Goal: Transaction & Acquisition: Purchase product/service

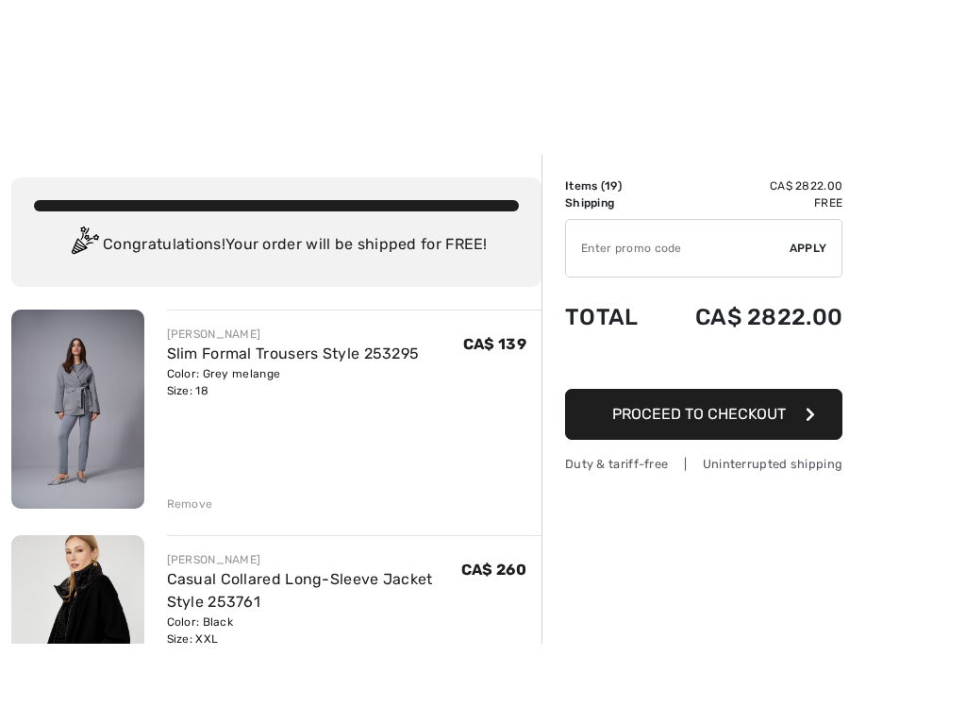
scroll to position [41, 0]
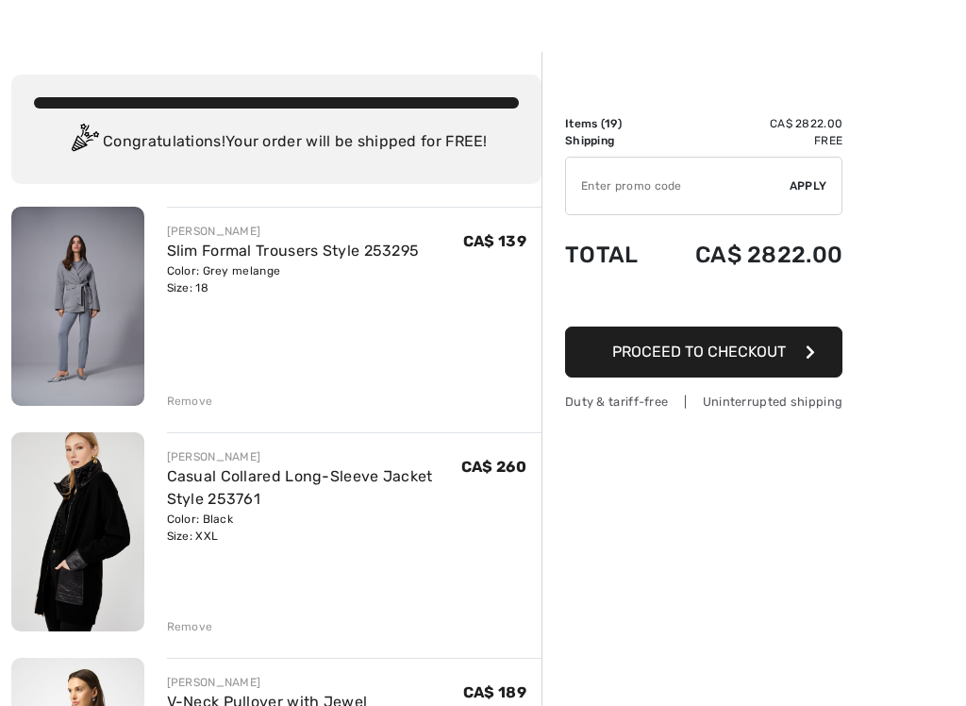
click at [59, 536] on img at bounding box center [77, 531] width 133 height 199
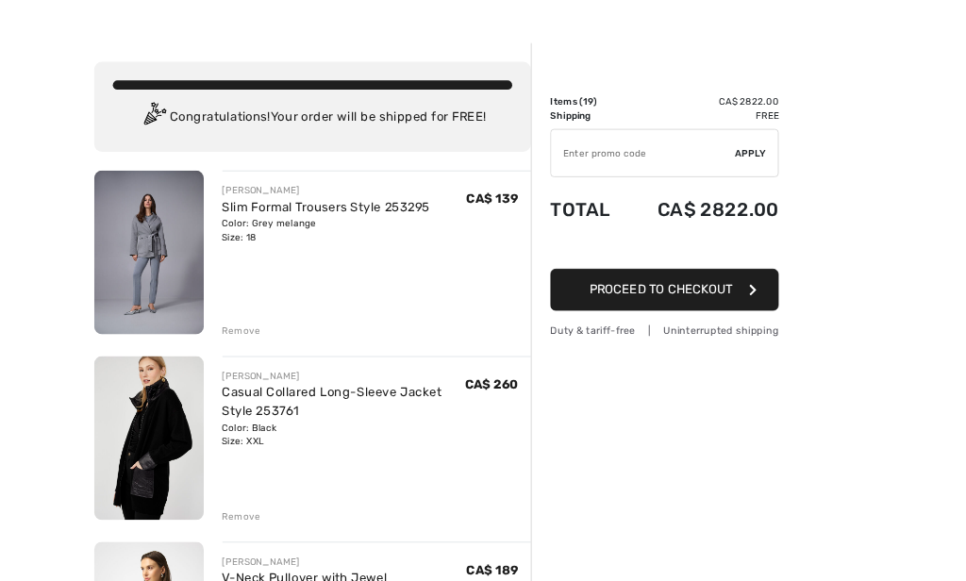
scroll to position [112, 0]
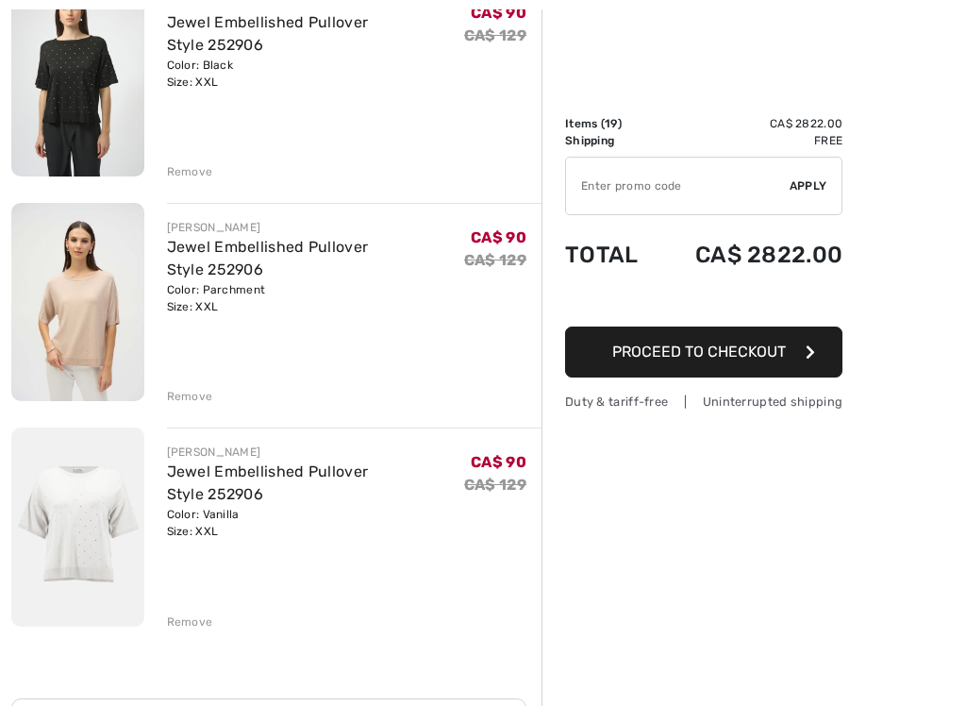
scroll to position [3888, 0]
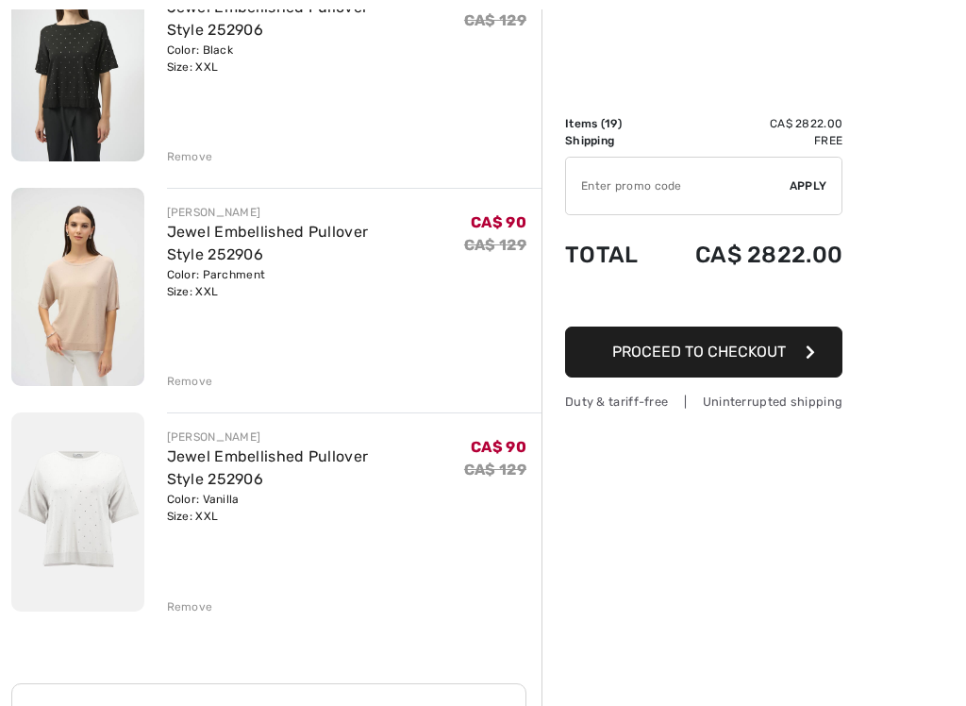
click at [57, 477] on img at bounding box center [77, 511] width 133 height 199
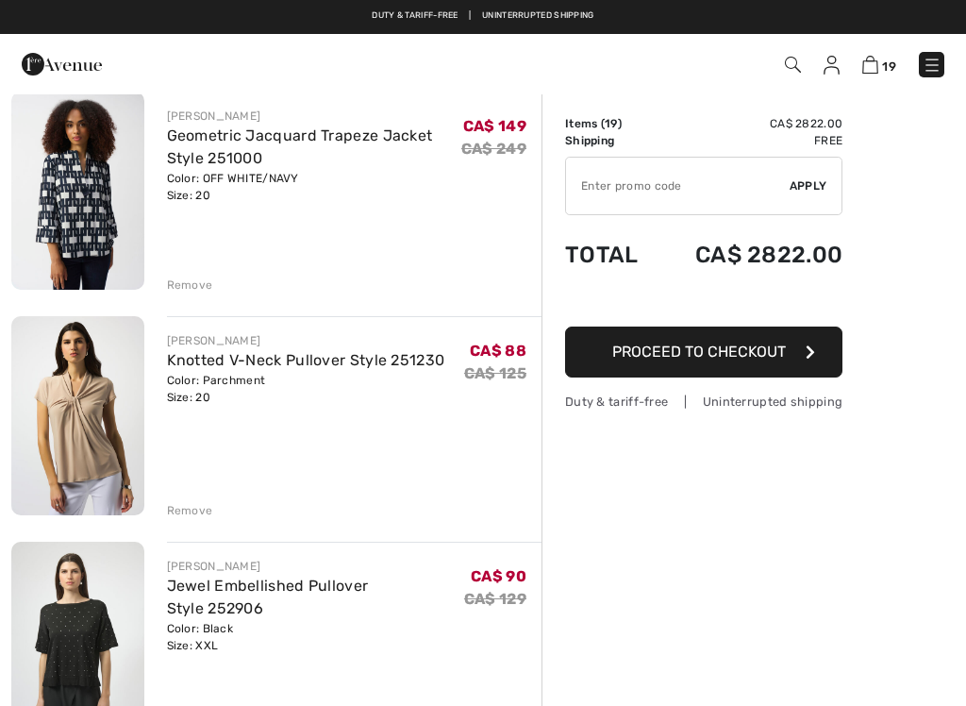
scroll to position [3306, 0]
